Goal: Task Accomplishment & Management: Manage account settings

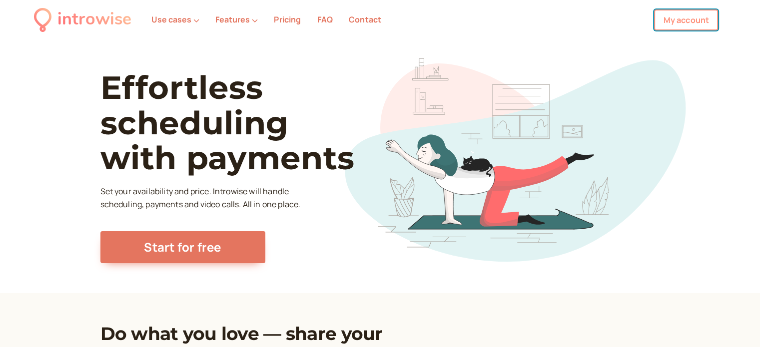
click at [686, 25] on link "My account" at bounding box center [686, 19] width 64 height 21
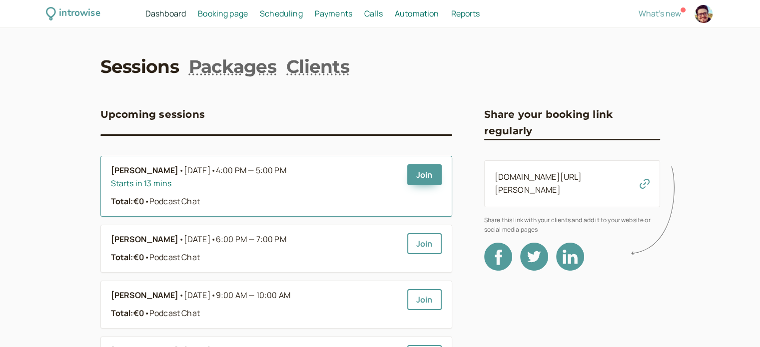
click at [226, 195] on div "Total: €0 • Podcast Chat" at bounding box center [255, 201] width 288 height 13
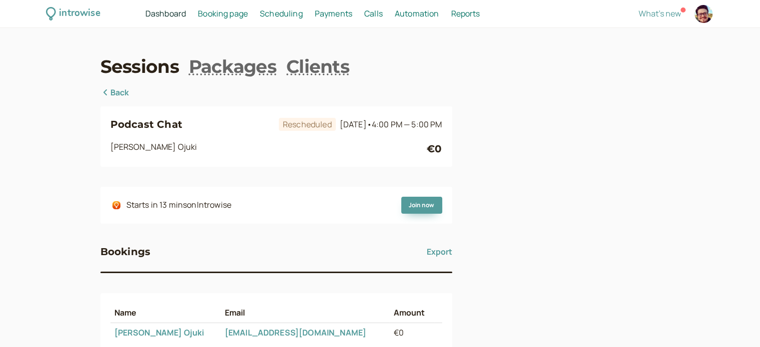
scroll to position [100, 0]
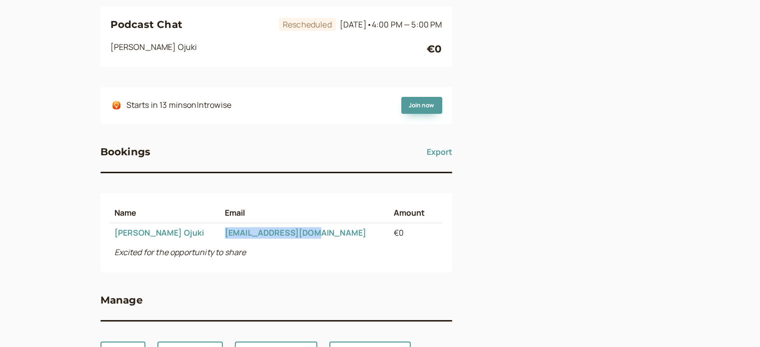
drag, startPoint x: 300, startPoint y: 228, endPoint x: 198, endPoint y: 233, distance: 102.1
click at [221, 233] on td "sue.ojuki@gmail.com" at bounding box center [305, 232] width 169 height 19
copy link "sue.ojuki@gmail.com"
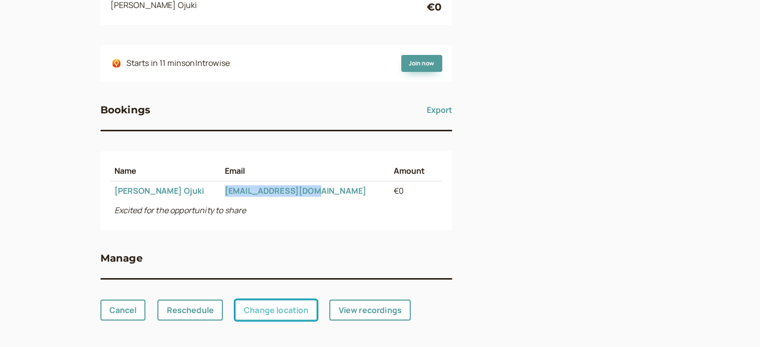
click at [295, 308] on link "Change location" at bounding box center [276, 310] width 82 height 21
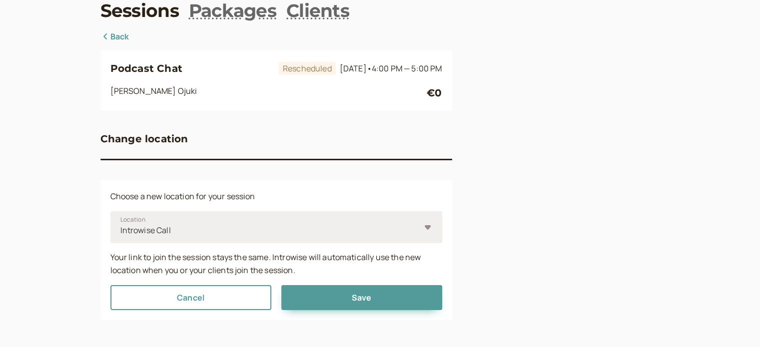
click at [228, 233] on div at bounding box center [269, 230] width 301 height 13
click at [121, 233] on input "Location Introwise Call" at bounding box center [119, 230] width 1 height 11
click at [530, 208] on div "Podcast Chat Rescheduled Today • 4:00 PM — 5:00 PM Sue Ojuki €0 Change location…" at bounding box center [380, 175] width 560 height 290
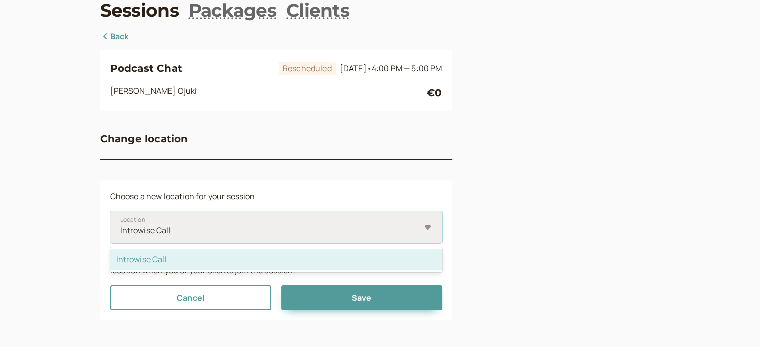
click at [299, 222] on div "Introwise Call" at bounding box center [270, 230] width 301 height 18
click at [121, 225] on input "Location option Introwise Call selected, 1 of 1. 1 result available. Use Up and…" at bounding box center [119, 230] width 1 height 11
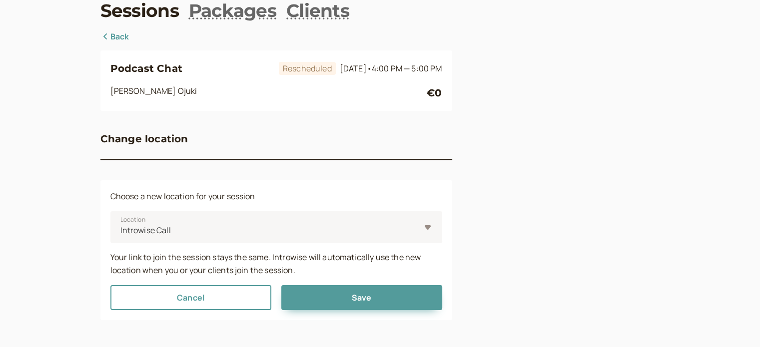
click at [593, 202] on div "Podcast Chat Rescheduled Today • 4:00 PM — 5:00 PM Sue Ojuki €0 Change location…" at bounding box center [380, 175] width 560 height 290
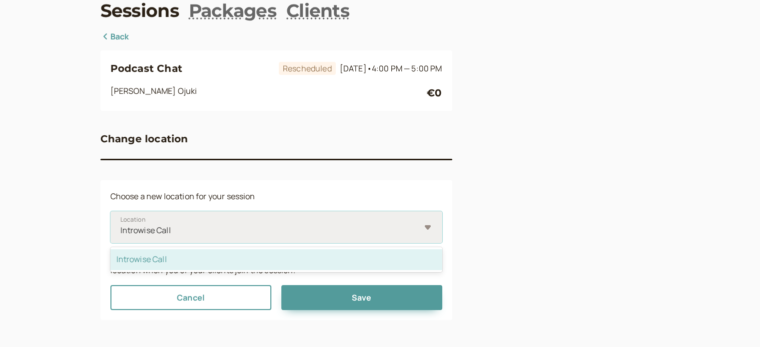
click at [426, 231] on div "Introwise Call" at bounding box center [276, 227] width 332 height 32
click at [121, 231] on input "Location option Introwise Call selected, 1 of 1. 1 result available. Use Up and…" at bounding box center [119, 230] width 1 height 11
click at [383, 259] on div "Introwise Call" at bounding box center [276, 259] width 332 height 21
click at [121, 236] on input "Location option Introwise Call selected, 1 of 1. 1 result available. Use Up and…" at bounding box center [119, 230] width 1 height 11
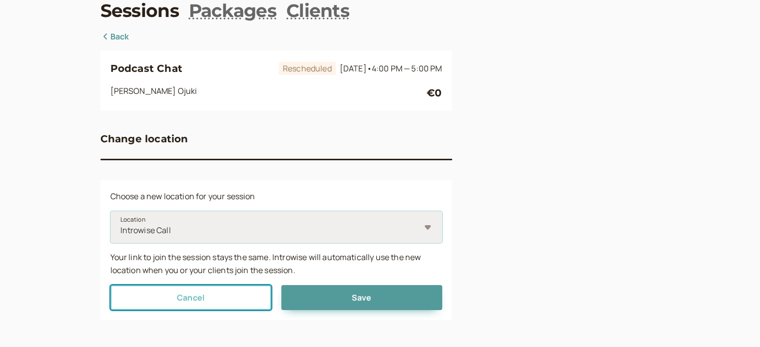
click at [221, 295] on link "Cancel" at bounding box center [190, 297] width 161 height 25
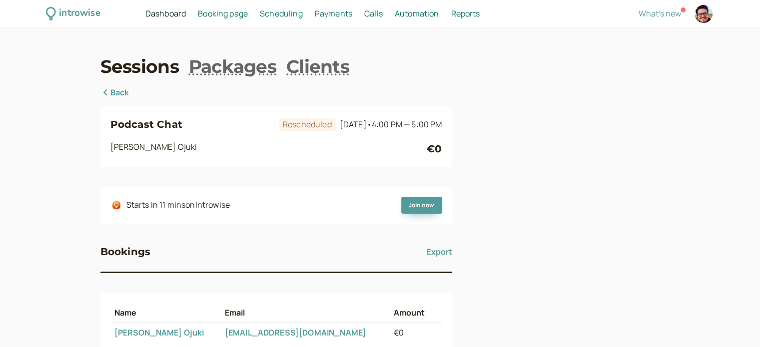
click at [113, 91] on link "Back" at bounding box center [114, 92] width 29 height 13
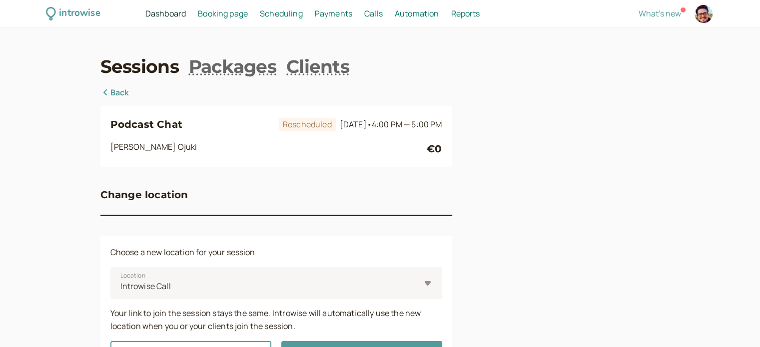
click at [125, 93] on link "Back" at bounding box center [114, 92] width 29 height 13
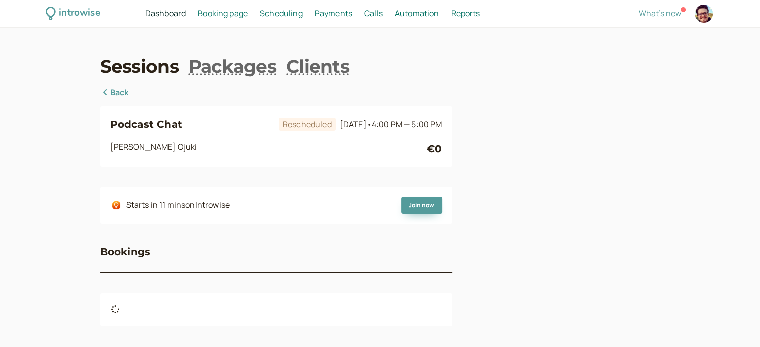
scroll to position [96, 0]
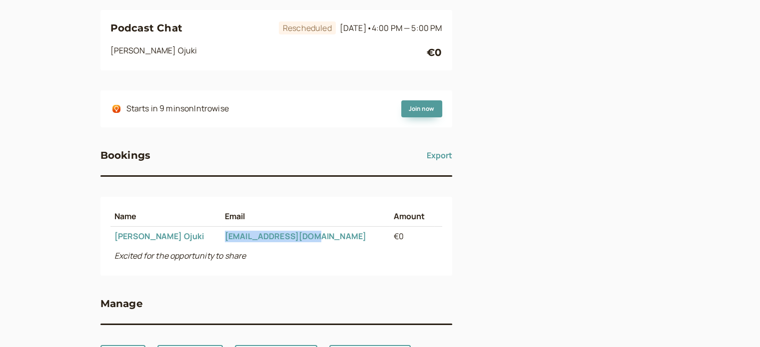
drag, startPoint x: 294, startPoint y: 236, endPoint x: 272, endPoint y: 181, distance: 59.2
click at [221, 237] on td "sue.ojuki@gmail.com" at bounding box center [305, 236] width 169 height 19
copy link "sue.ojuki@gmail.com"
